Goal: Task Accomplishment & Management: Use online tool/utility

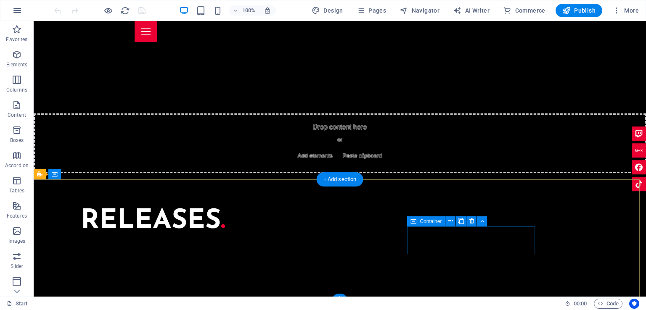
scroll to position [3003, 0]
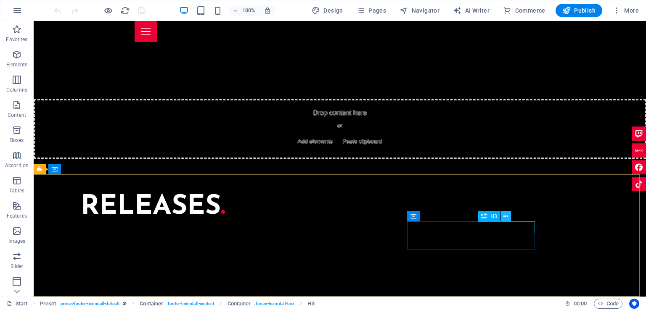
click at [506, 217] on icon at bounding box center [505, 216] width 5 height 9
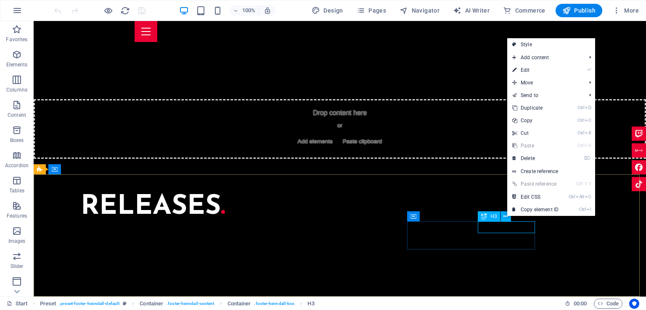
click at [487, 217] on div "H3" at bounding box center [489, 217] width 22 height 10
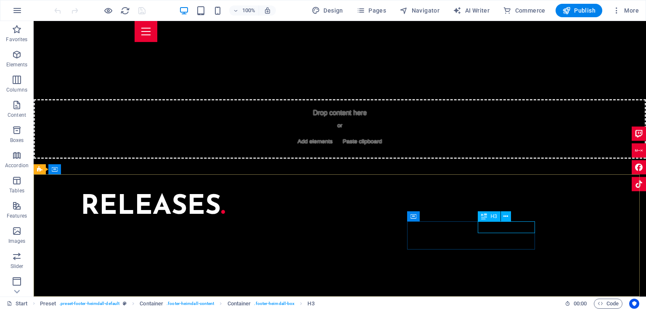
click at [487, 217] on div "H3" at bounding box center [489, 217] width 22 height 10
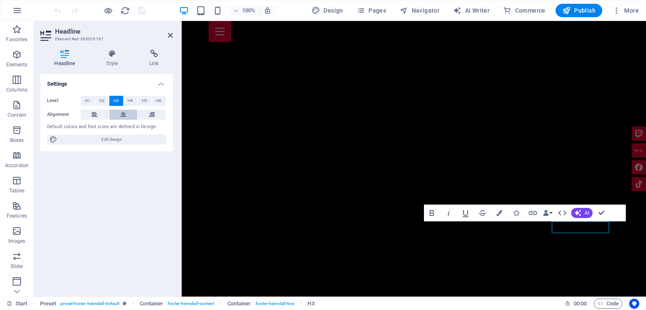
click at [125, 116] on icon at bounding box center [123, 115] width 6 height 10
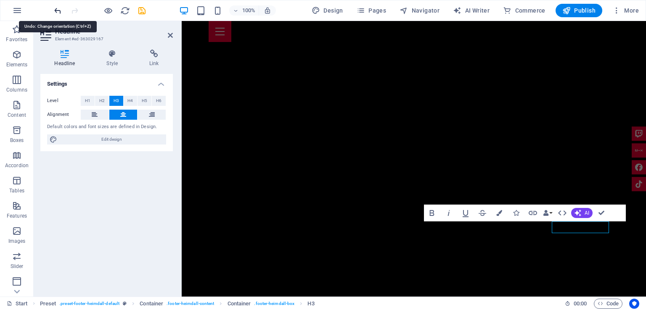
click at [60, 10] on icon "undo" at bounding box center [58, 11] width 10 height 10
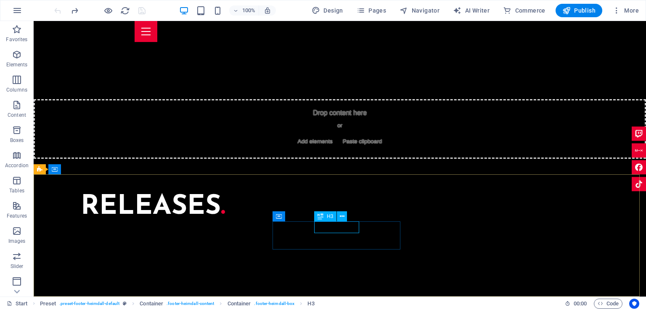
click at [331, 218] on span "H3" at bounding box center [330, 216] width 6 height 5
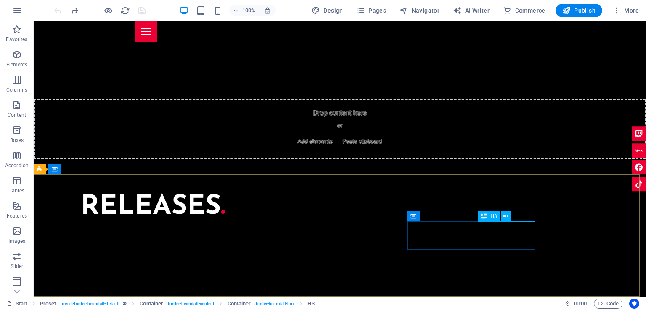
click at [489, 216] on div "H3" at bounding box center [489, 217] width 22 height 10
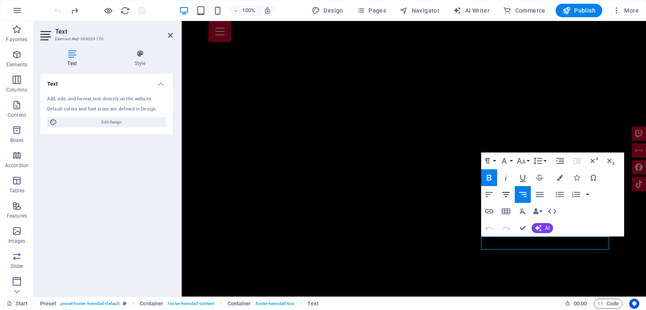
click at [506, 195] on icon "button" at bounding box center [506, 194] width 8 height 5
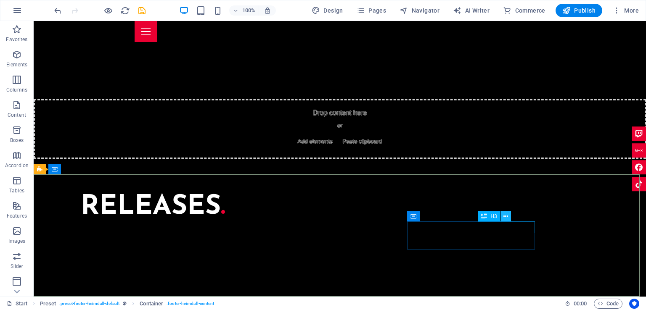
click at [508, 214] on icon at bounding box center [505, 216] width 5 height 9
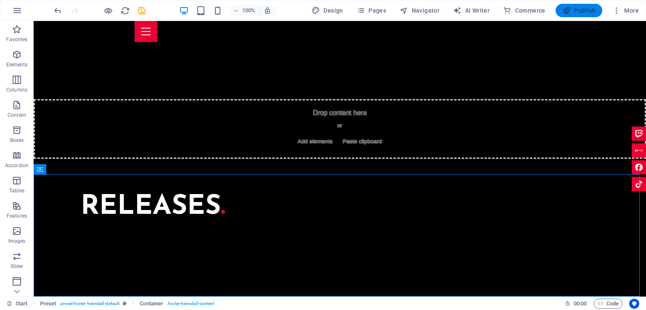
click at [582, 13] on span "Publish" at bounding box center [578, 10] width 33 height 8
